Goal: Information Seeking & Learning: Learn about a topic

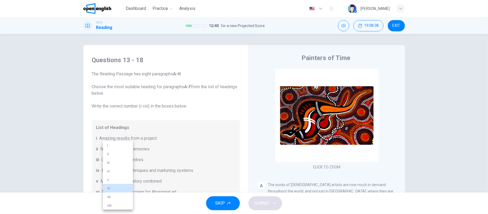
scroll to position [130, 0]
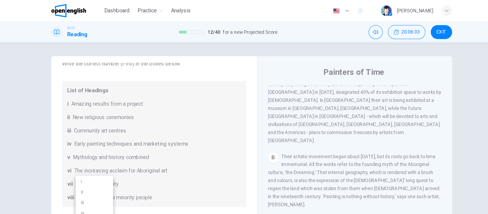
click at [397, 66] on div at bounding box center [244, 107] width 488 height 214
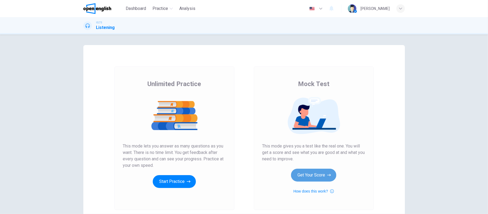
click at [319, 178] on button "Get Your Score" at bounding box center [313, 175] width 45 height 13
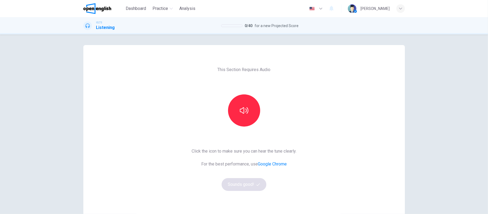
click at [253, 128] on div "This Section Requires Audio Click the icon to make sure you can hear the tune c…" at bounding box center [243, 138] width 113 height 186
click at [243, 112] on icon "button" at bounding box center [244, 110] width 9 height 9
click at [246, 188] on button "Sounds good!" at bounding box center [244, 184] width 45 height 13
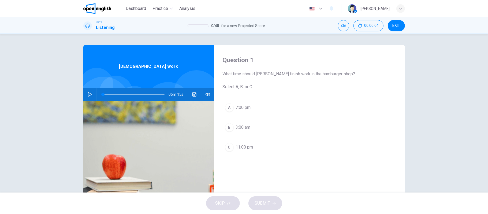
click at [88, 93] on icon "button" at bounding box center [90, 94] width 4 height 4
drag, startPoint x: 483, startPoint y: 93, endPoint x: 484, endPoint y: 96, distance: 3.5
click at [484, 96] on div "Question 1 What time should [PERSON_NAME] finish work in the hamburger shop? Se…" at bounding box center [244, 113] width 488 height 158
drag, startPoint x: 484, startPoint y: 98, endPoint x: 488, endPoint y: 143, distance: 45.2
click at [488, 143] on div "Question 1 What time should [PERSON_NAME] finish work in the hamburger shop? Se…" at bounding box center [244, 113] width 488 height 158
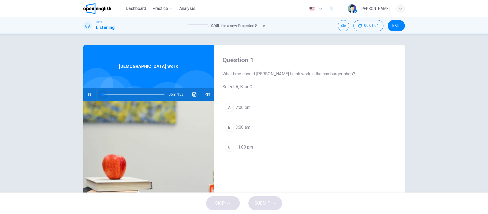
drag, startPoint x: 111, startPoint y: 93, endPoint x: 93, endPoint y: 97, distance: 18.7
click at [93, 97] on div "05m 15s" at bounding box center [148, 94] width 131 height 13
click at [103, 94] on span at bounding box center [134, 95] width 62 height 8
drag, startPoint x: 103, startPoint y: 94, endPoint x: 100, endPoint y: 95, distance: 2.9
click at [101, 95] on span at bounding box center [102, 94] width 3 height 3
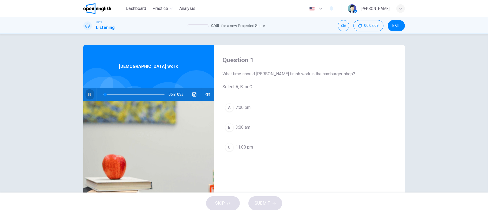
click at [88, 94] on icon "button" at bounding box center [90, 94] width 4 height 4
type input "*"
